Goal: Transaction & Acquisition: Purchase product/service

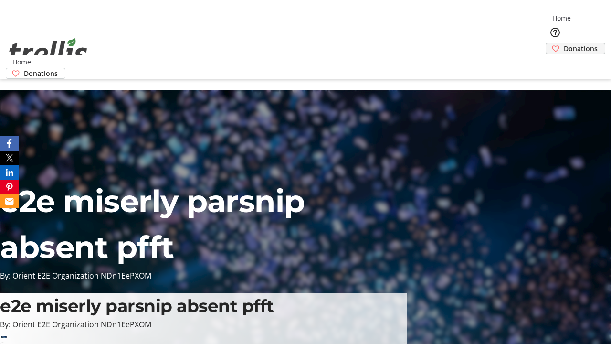
click at [564, 43] on span "Donations" at bounding box center [581, 48] width 34 height 10
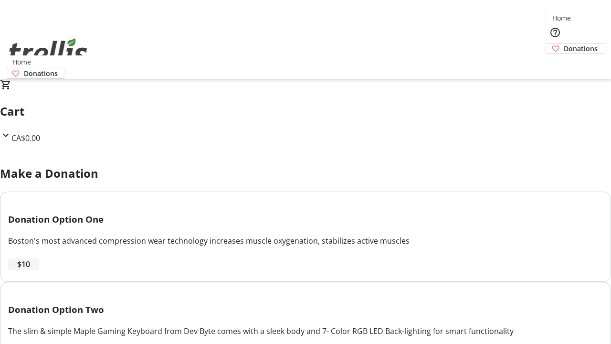
click at [30, 270] on span "$10" at bounding box center [23, 263] width 13 height 11
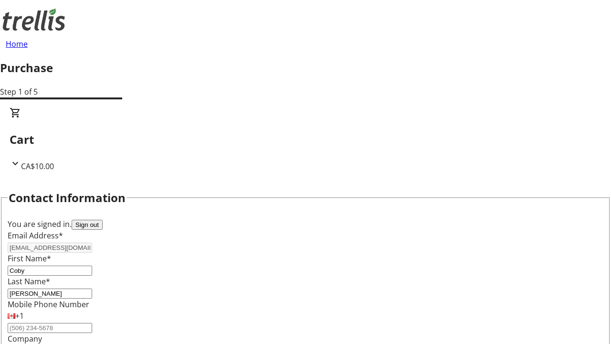
select select "CA"
type input "[STREET_ADDRESS][PERSON_NAME]"
type input "Kelowna"
select select "BC"
type input "Kelowna"
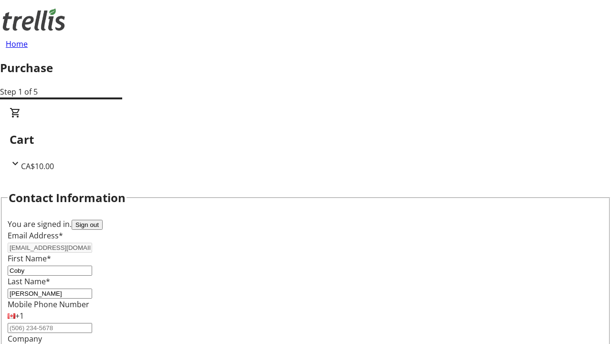
type input "V1Y 0C2"
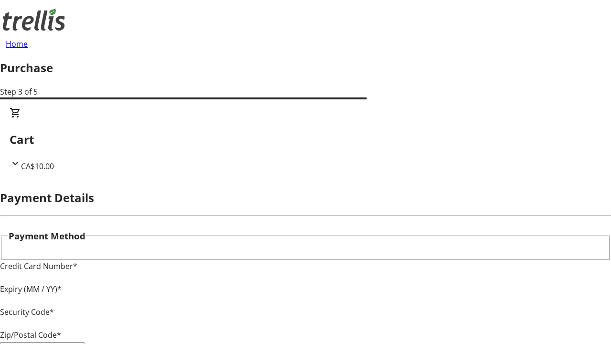
type input "V1Y 0C2"
